Goal: Navigation & Orientation: Go to known website

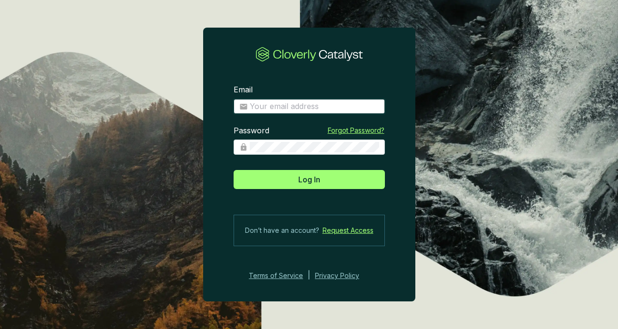
click at [269, 102] on input "Email" at bounding box center [314, 106] width 129 height 10
